Goal: Answer question/provide support

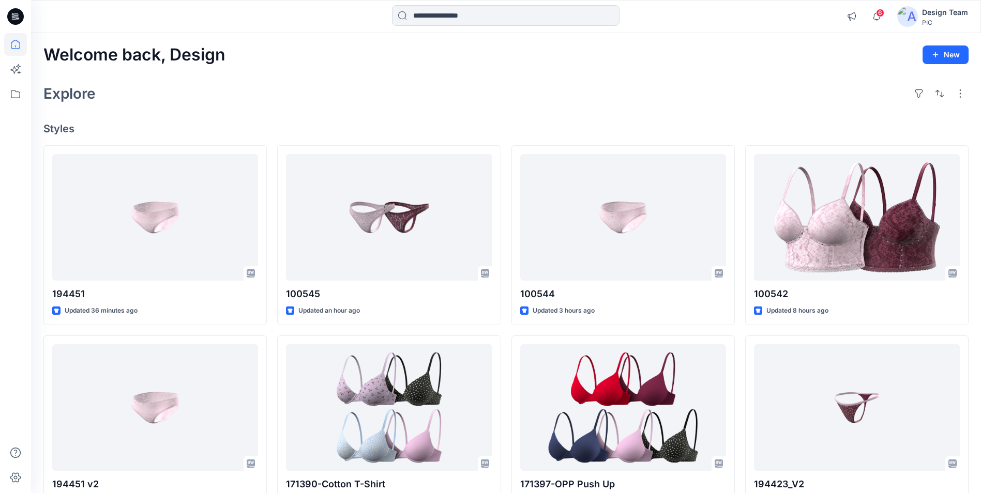
click at [13, 16] on icon at bounding box center [15, 16] width 17 height 17
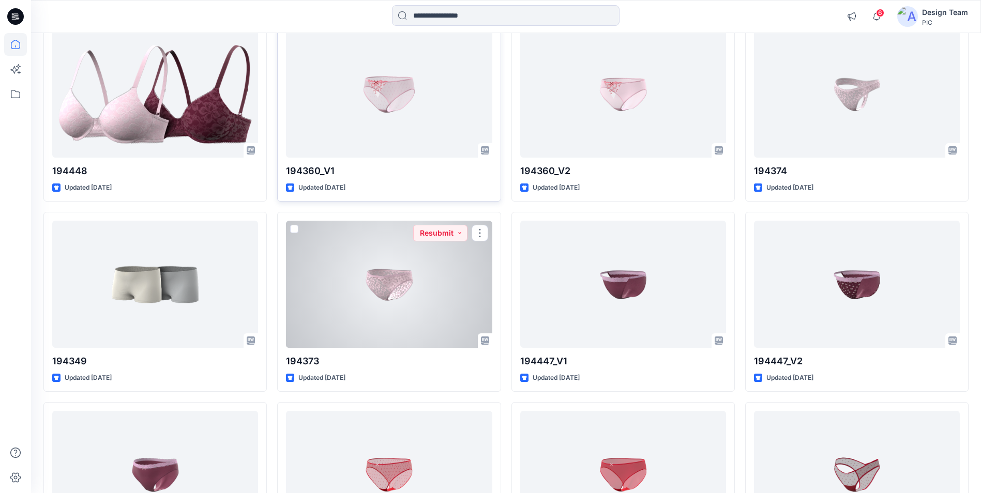
scroll to position [2387, 0]
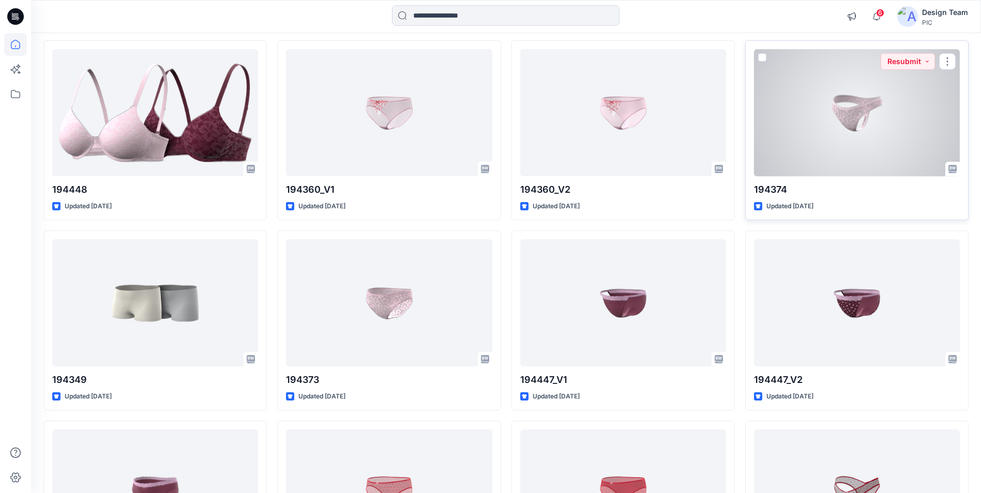
click at [843, 146] on div at bounding box center [857, 112] width 206 height 127
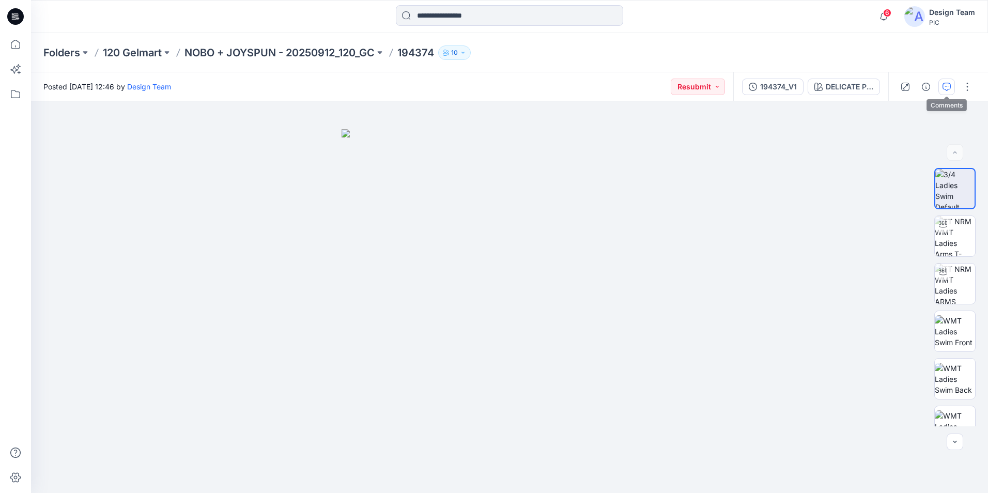
click at [948, 87] on icon "button" at bounding box center [947, 87] width 8 height 8
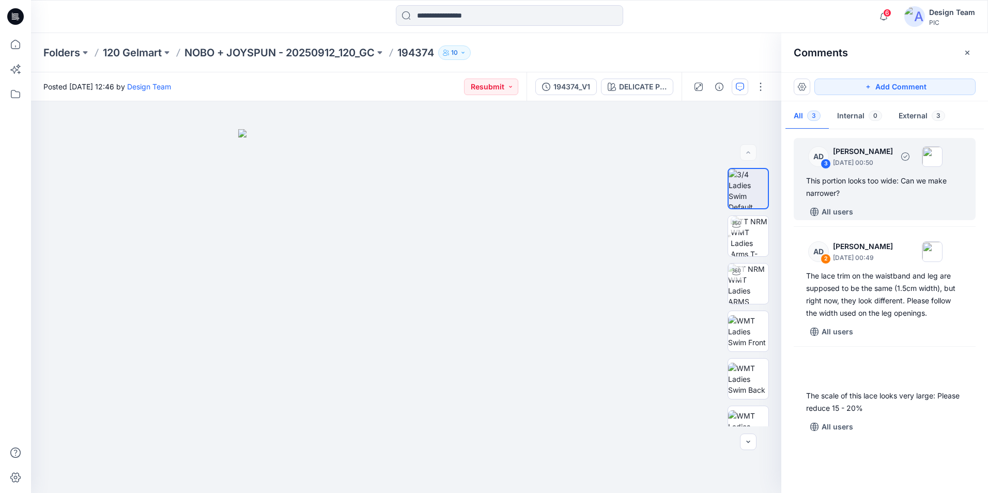
click at [913, 188] on div "This portion looks too wide: Can we make narrower?" at bounding box center [884, 187] width 157 height 25
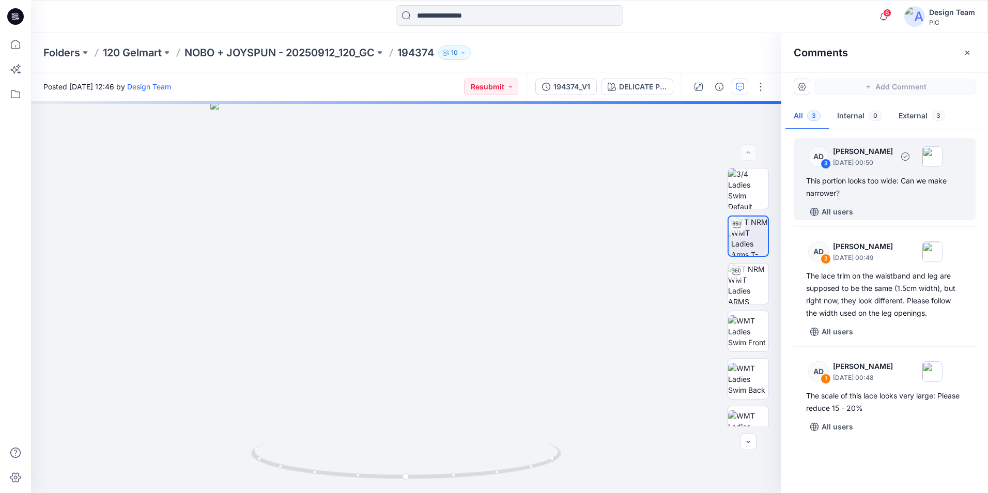
click at [826, 163] on div "3" at bounding box center [826, 164] width 10 height 10
click at [446, 309] on div "DELICATE PINK Loading... Material Properties Loading..." at bounding box center [406, 297] width 751 height 392
click at [412, 331] on div "DELICATE PINK Loading... Material Properties Loading..." at bounding box center [406, 297] width 751 height 392
click at [822, 160] on div "3" at bounding box center [826, 164] width 10 height 10
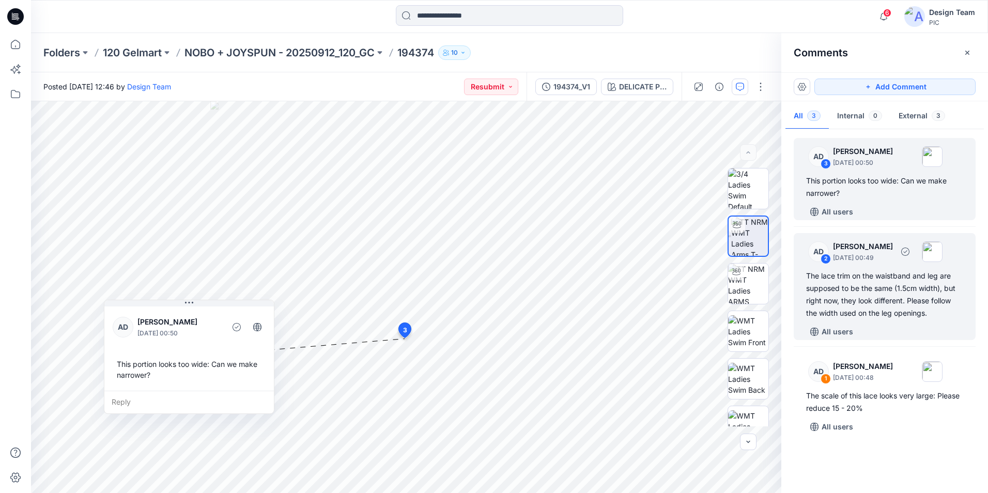
click at [862, 311] on div "The lace trim on the waistband and leg are supposed to be the same (1.5cm width…" at bounding box center [884, 295] width 157 height 50
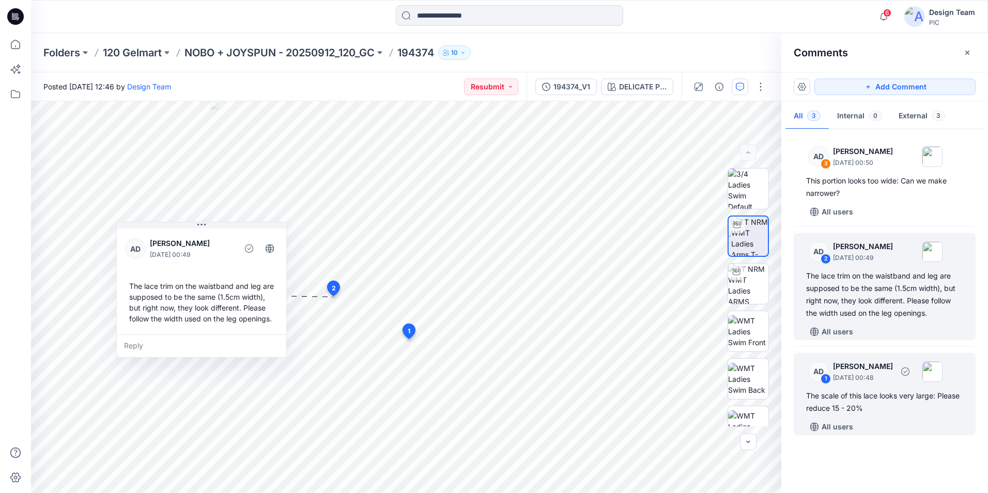
click at [878, 378] on p "September 26, 2025 00:48" at bounding box center [863, 378] width 60 height 10
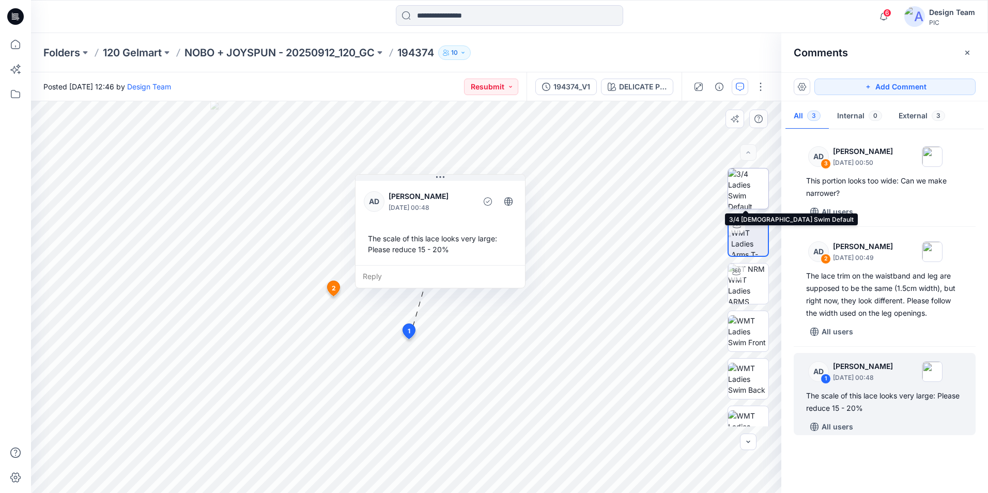
click at [747, 188] on img at bounding box center [748, 189] width 40 height 40
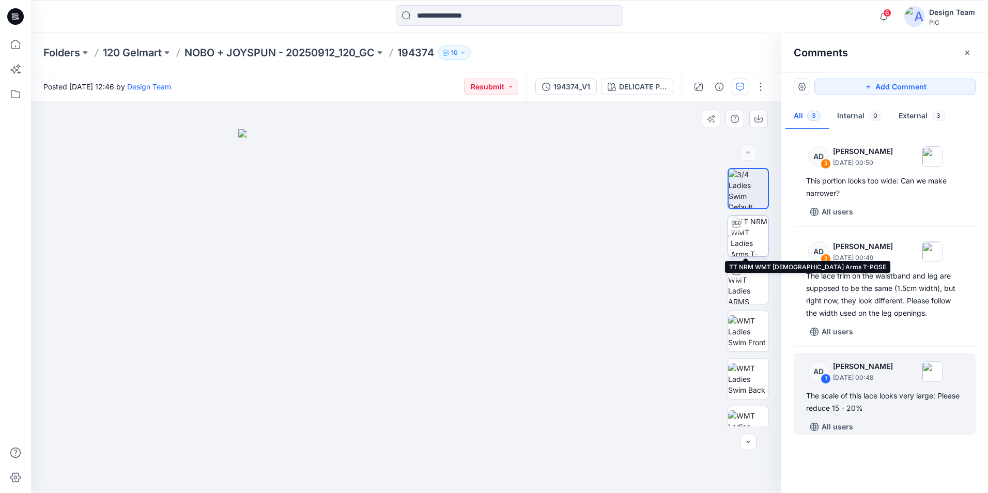
click at [748, 243] on img at bounding box center [750, 236] width 38 height 40
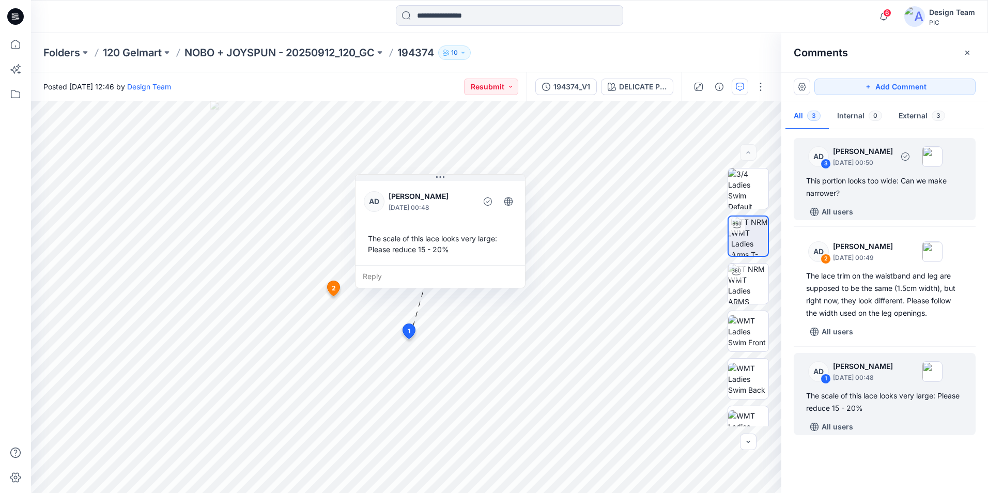
click at [875, 192] on div "This portion looks too wide: Can we make narrower?" at bounding box center [884, 187] width 157 height 25
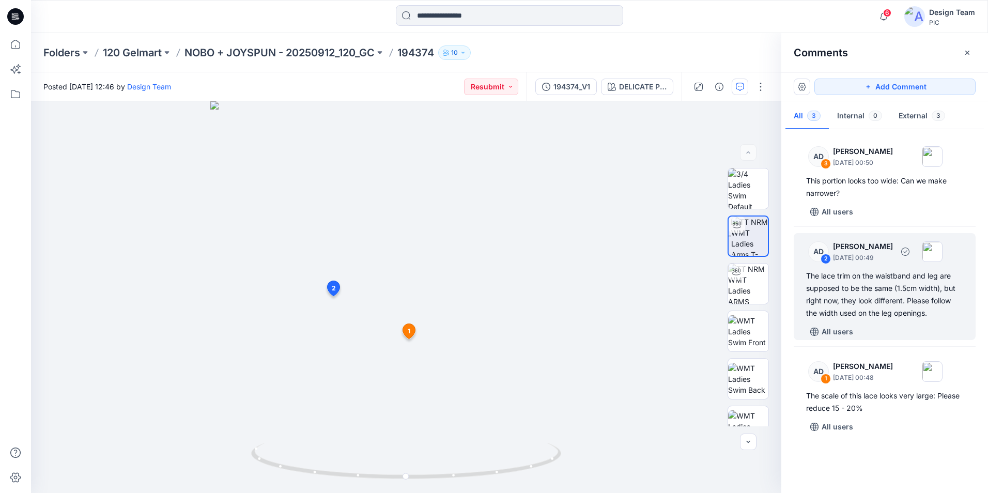
click at [878, 313] on div "The lace trim on the waistband and leg are supposed to be the same (1.5cm width…" at bounding box center [884, 295] width 157 height 50
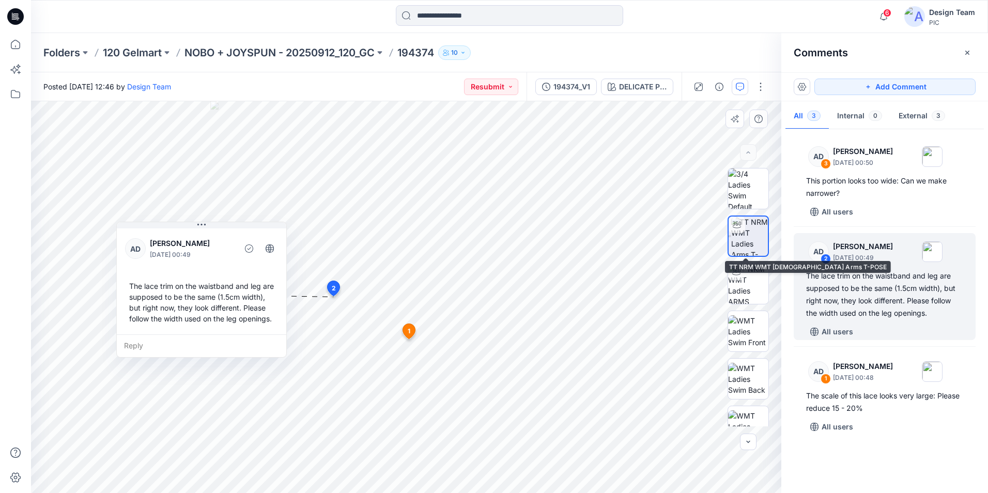
click at [744, 240] on img at bounding box center [750, 236] width 37 height 39
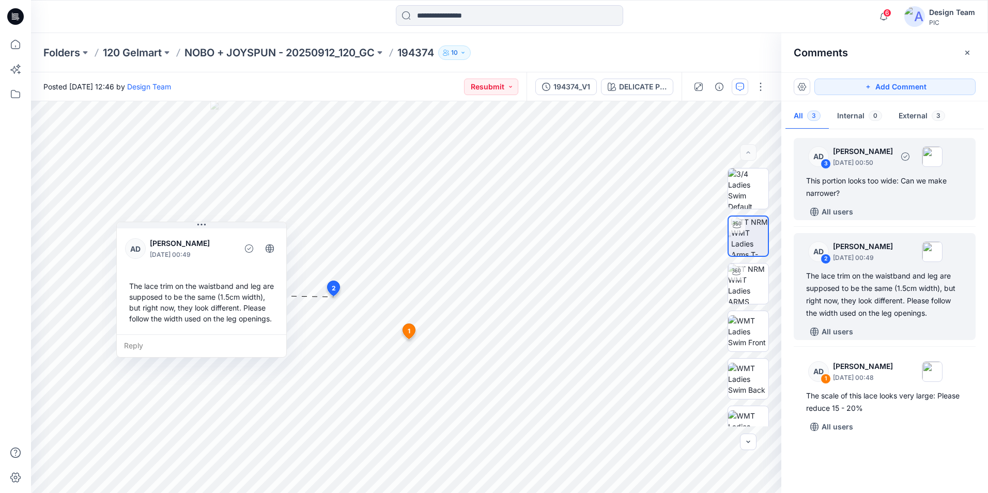
click at [870, 171] on div "AD 3 Alex Degner September 26, 2025 00:50 This portion looks too wide: Can we m…" at bounding box center [885, 179] width 182 height 82
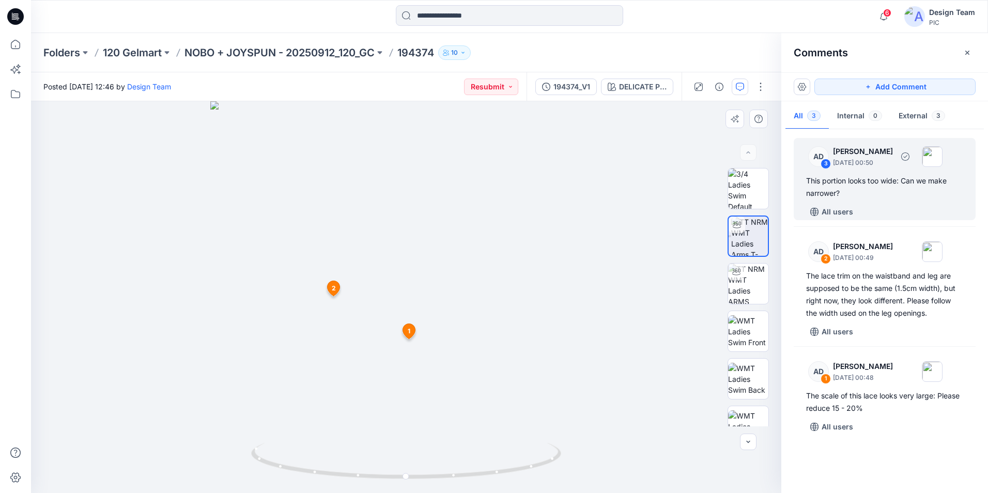
click at [845, 173] on div "AD 3 Alex Degner September 26, 2025 00:50 This portion looks too wide: Can we m…" at bounding box center [885, 179] width 182 height 82
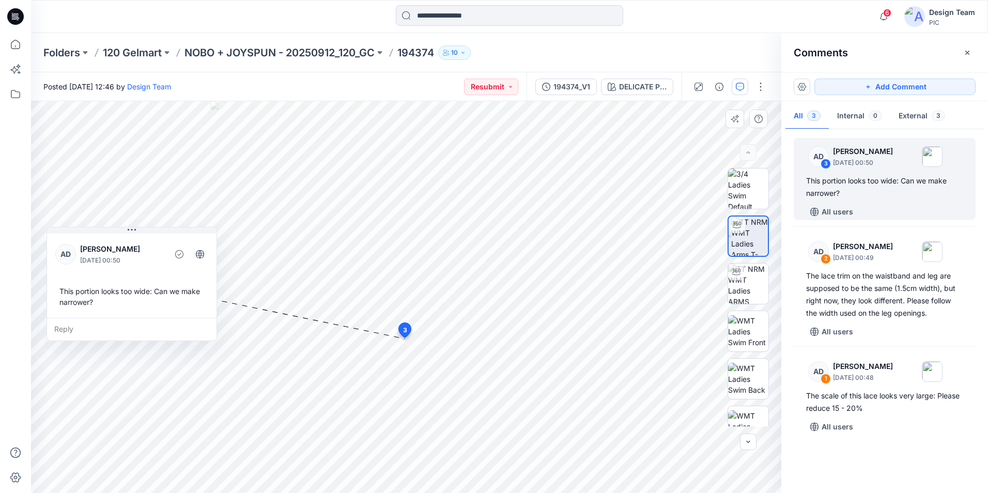
drag, startPoint x: 202, startPoint y: 306, endPoint x: 144, endPoint y: 233, distance: 92.8
click at [144, 233] on button at bounding box center [132, 230] width 170 height 6
